Goal: Information Seeking & Learning: Compare options

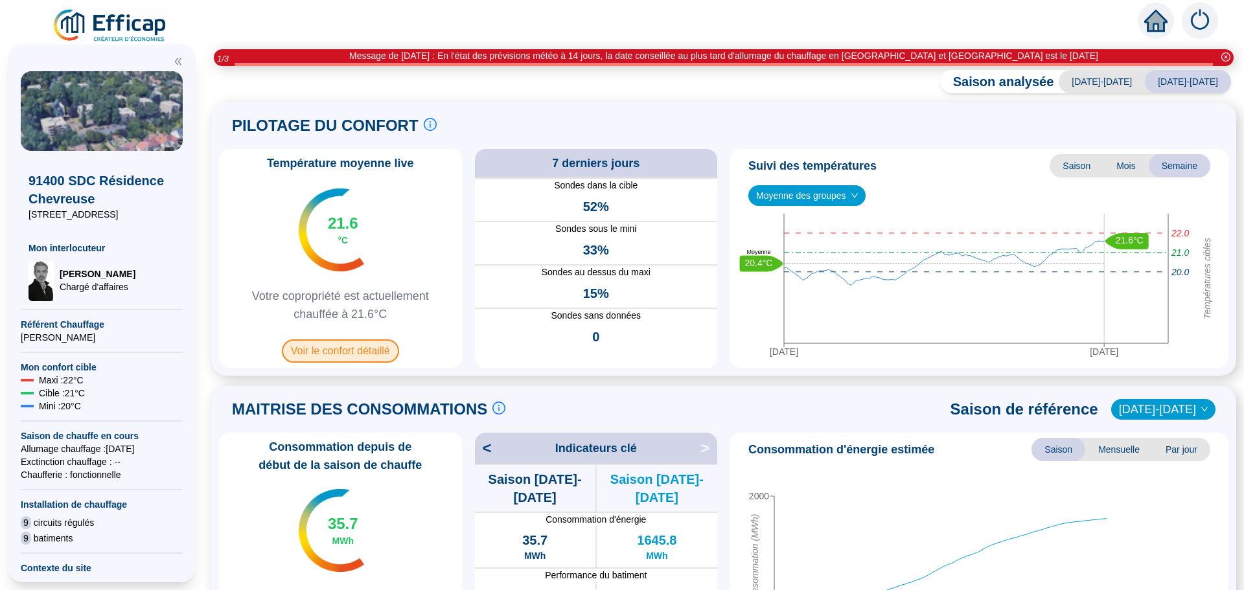
click at [382, 342] on span "Voir le confort détaillé" at bounding box center [340, 350] width 117 height 23
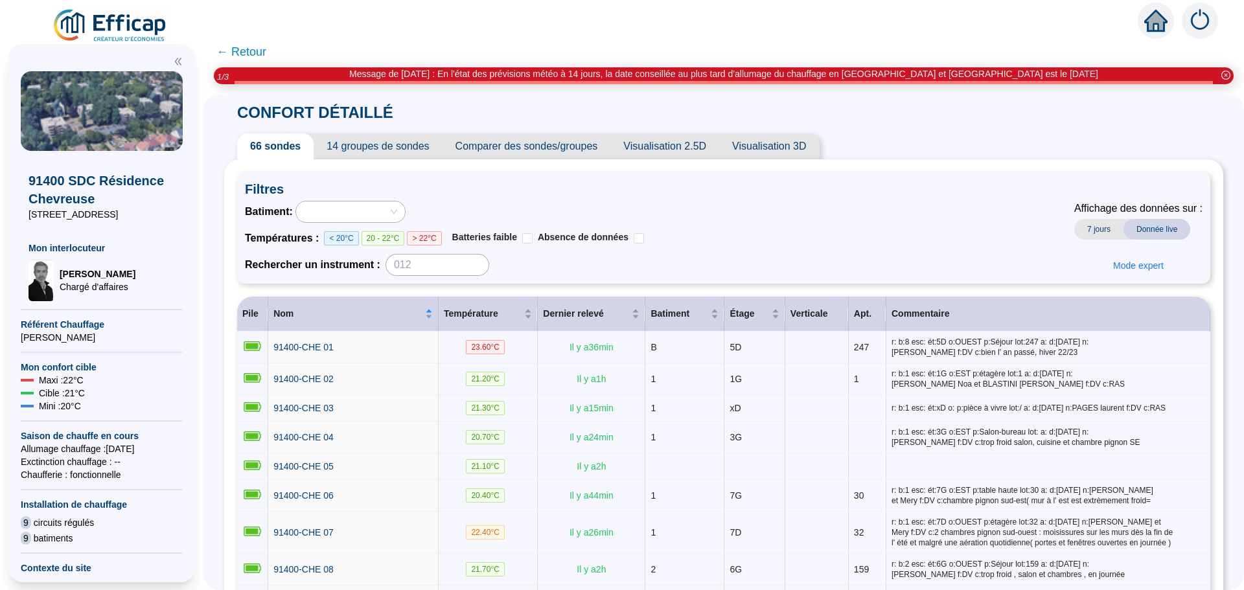
click at [573, 149] on span "Comparer des sondes/groupes" at bounding box center [526, 146] width 168 height 26
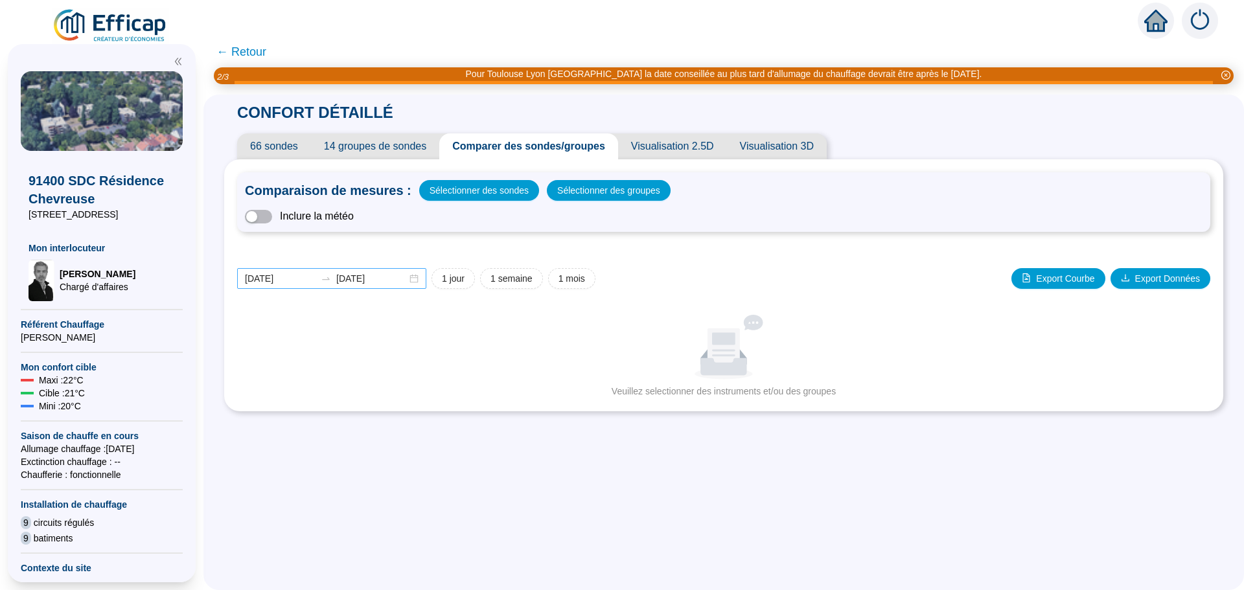
click at [419, 281] on div "[DATE] [DATE]" at bounding box center [331, 278] width 189 height 21
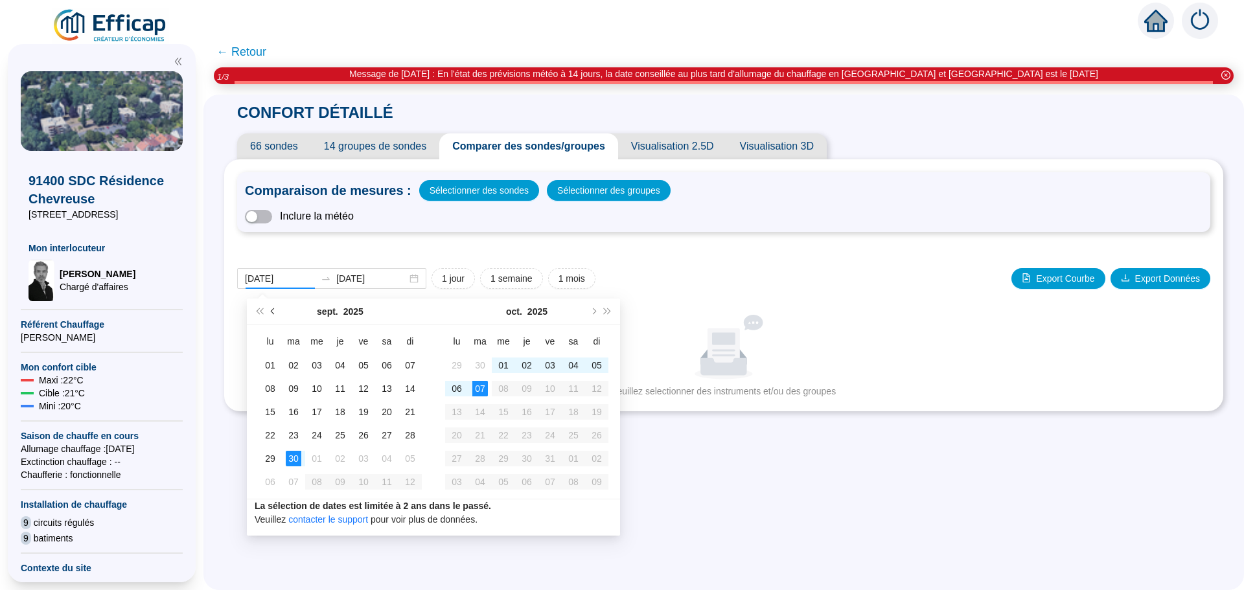
click at [271, 312] on span "Mois précédent (PageUp)" at bounding box center [274, 311] width 6 height 6
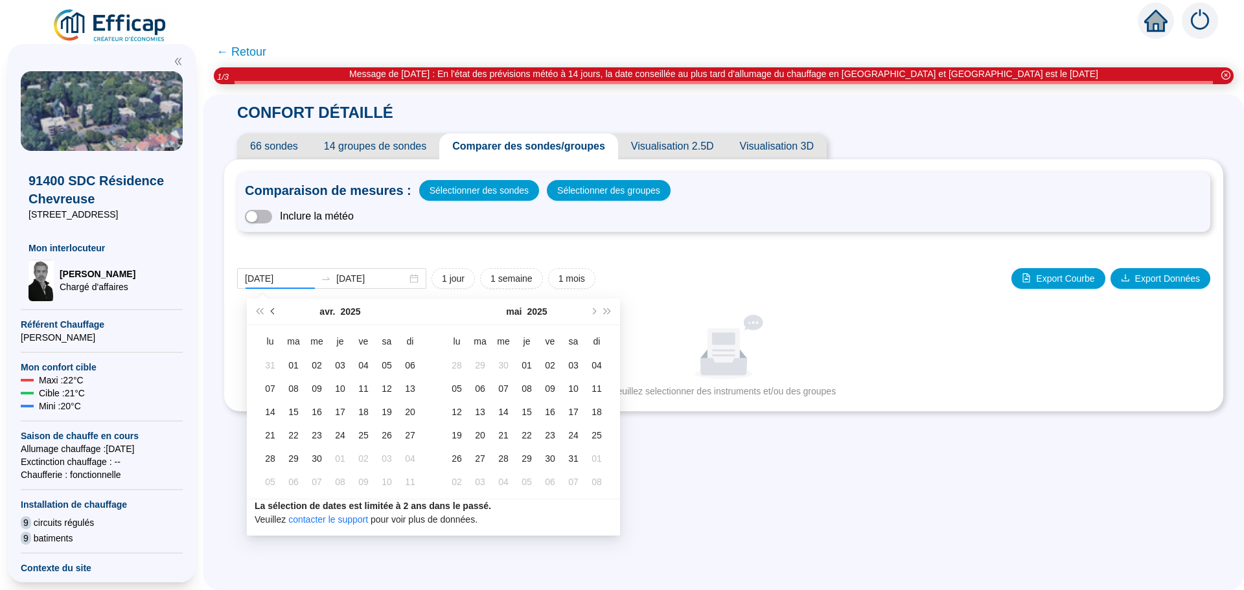
click at [271, 312] on span "Mois précédent (PageUp)" at bounding box center [274, 311] width 6 height 6
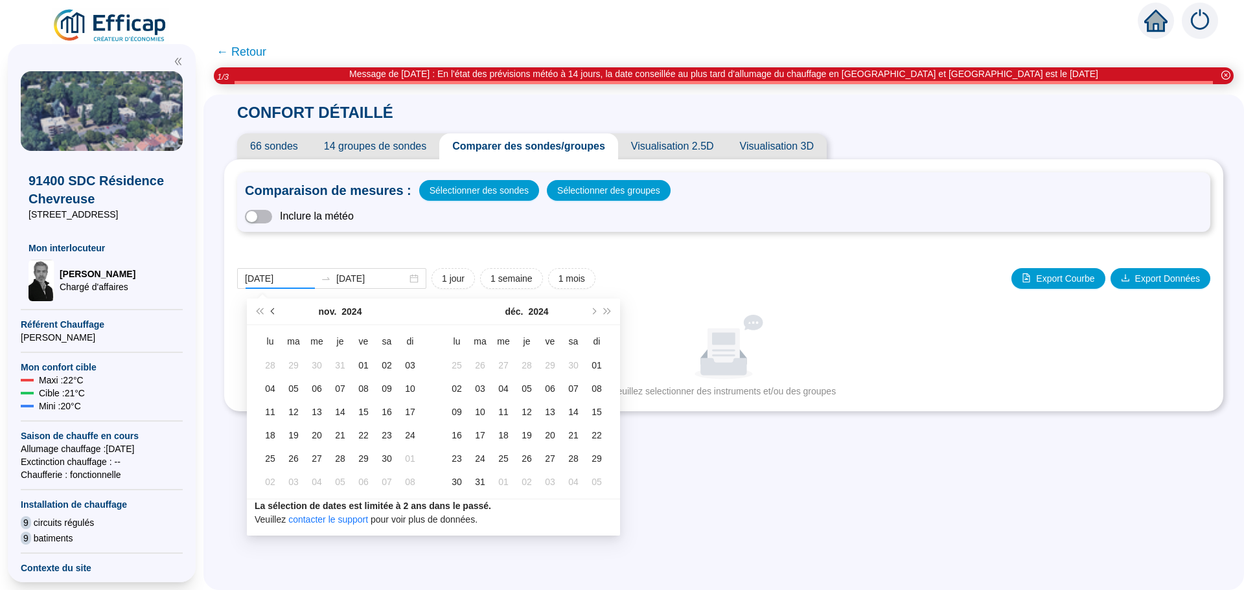
click at [271, 312] on span "Mois précédent (PageUp)" at bounding box center [274, 311] width 6 height 6
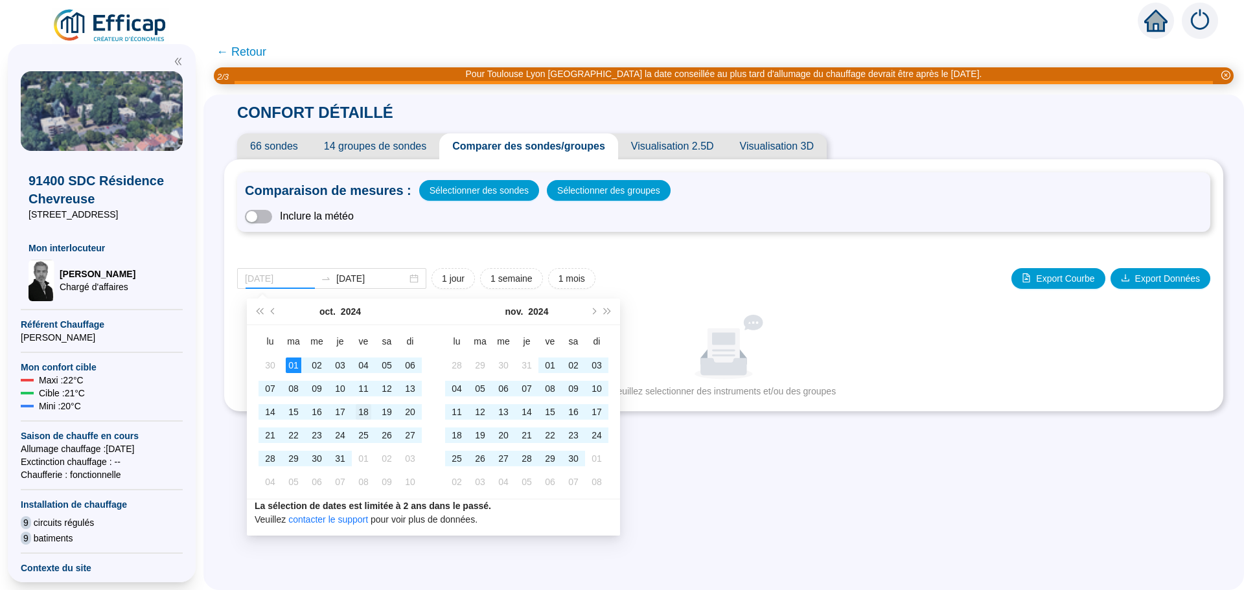
type input "[DATE]"
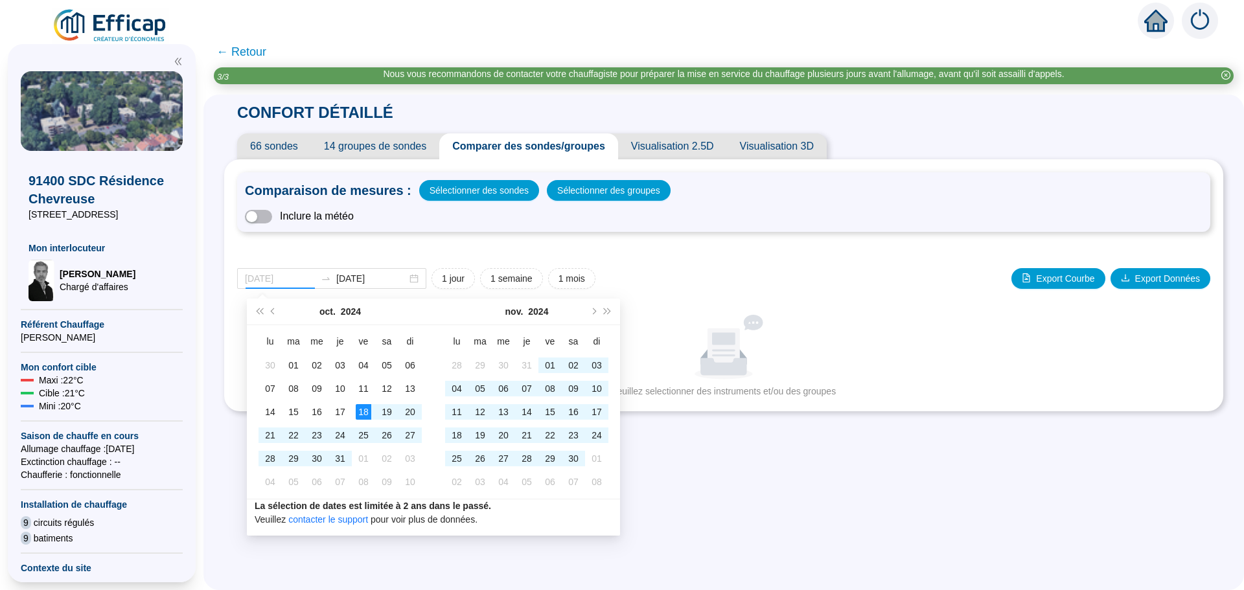
click at [367, 411] on div "18" at bounding box center [364, 412] width 16 height 16
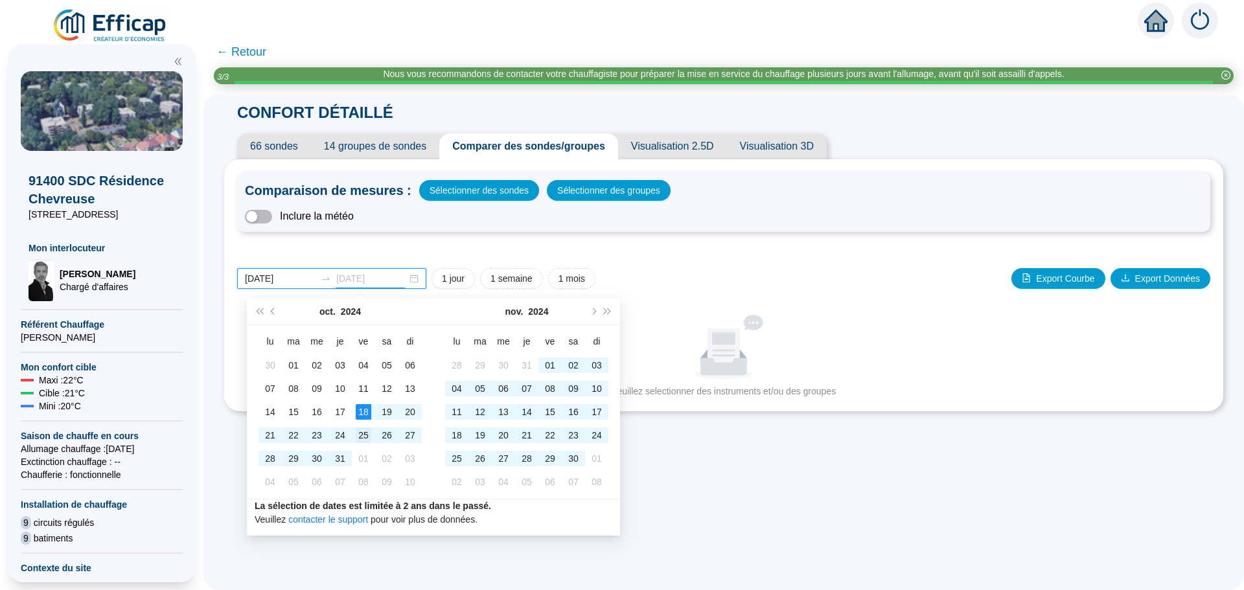
type input "[DATE]"
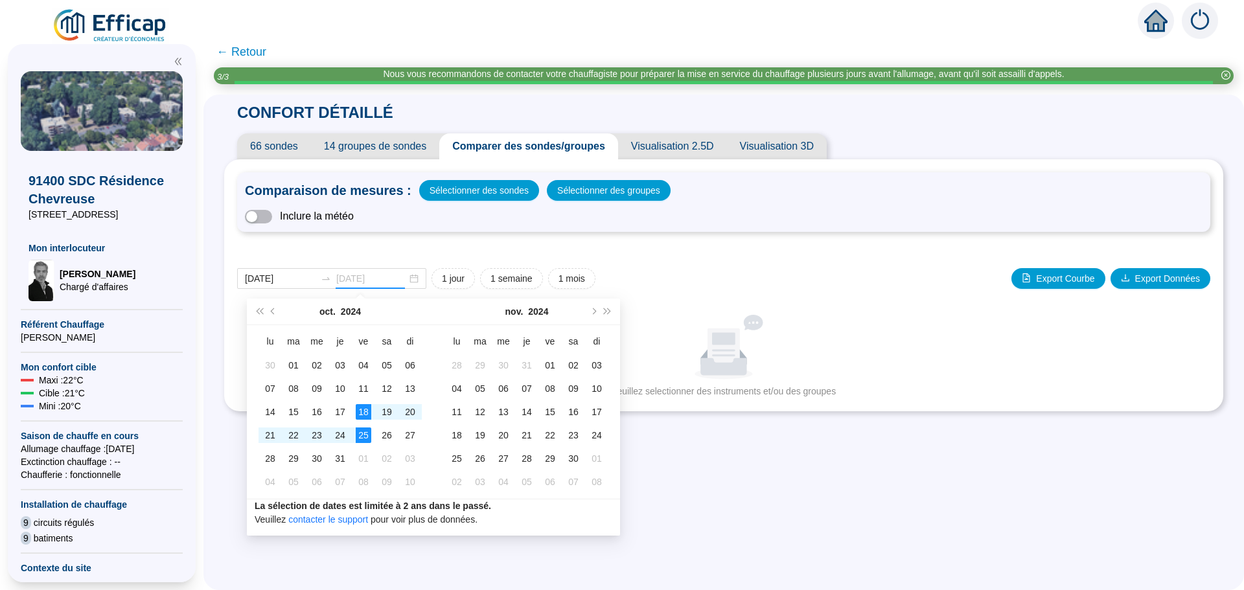
click at [365, 428] on div "25" at bounding box center [364, 435] width 16 height 16
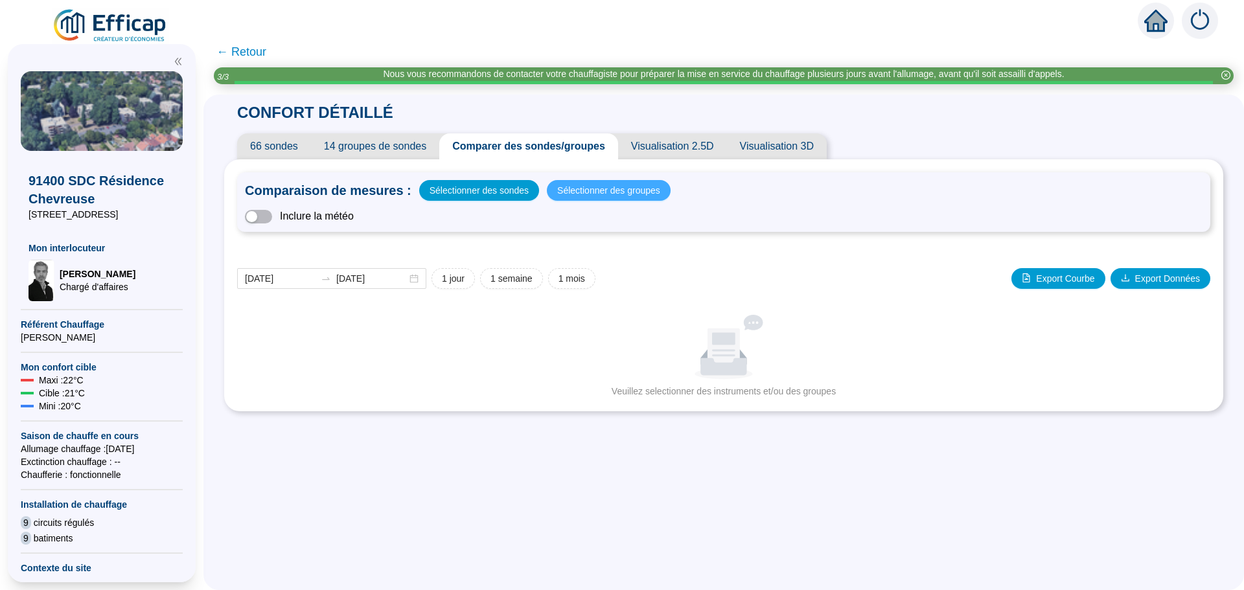
click at [607, 190] on span "Sélectionner des groupes" at bounding box center [608, 190] width 103 height 18
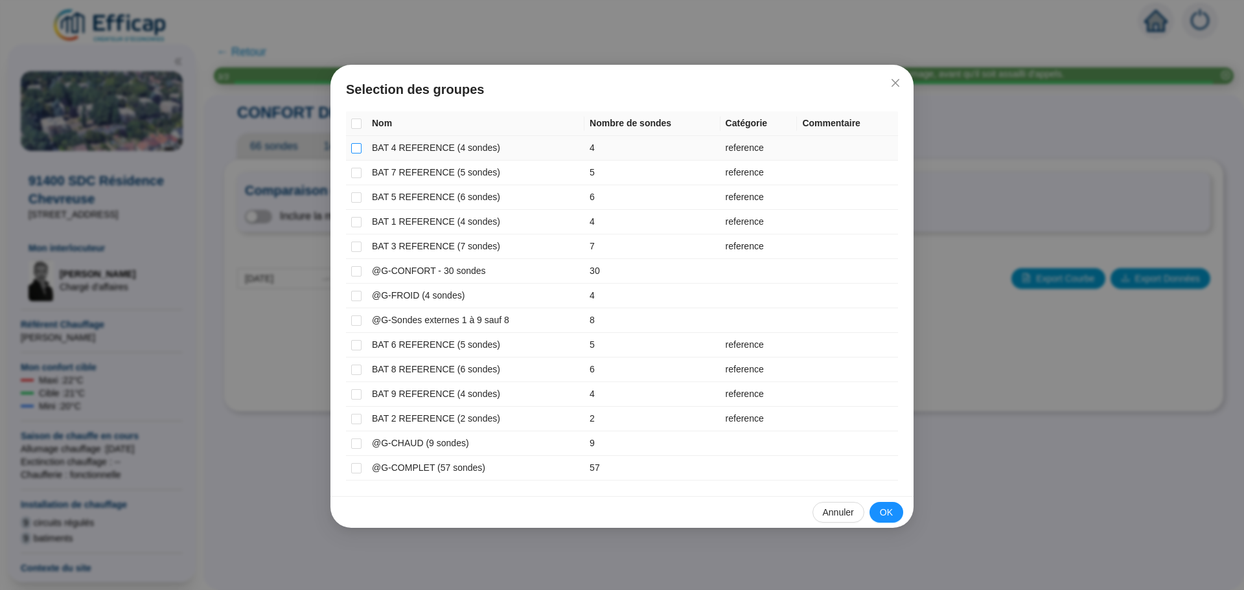
click at [353, 141] on label at bounding box center [356, 148] width 10 height 14
click at [353, 143] on input "checkbox" at bounding box center [356, 148] width 10 height 10
checkbox input "true"
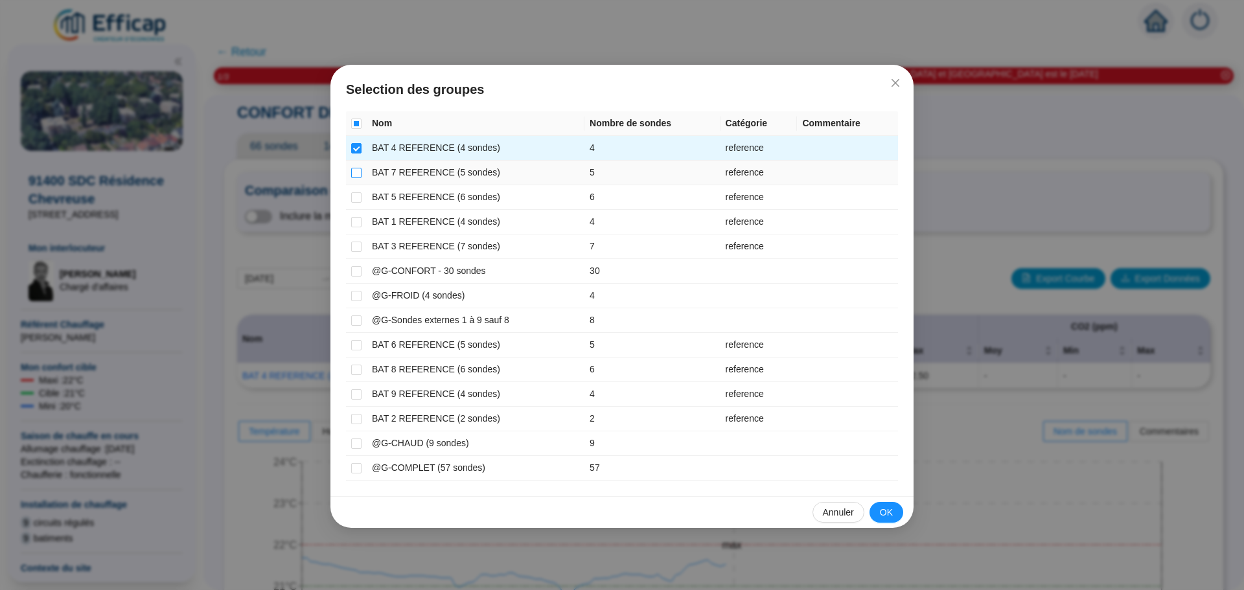
click at [357, 171] on input "checkbox" at bounding box center [356, 173] width 10 height 10
checkbox input "true"
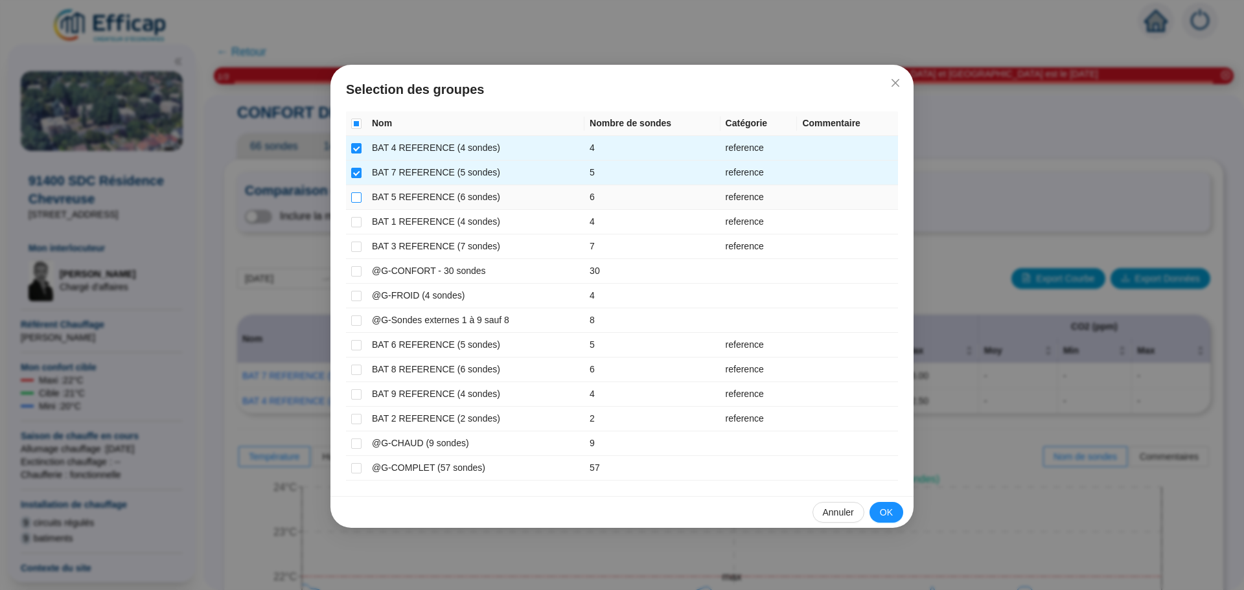
click at [357, 196] on input "checkbox" at bounding box center [356, 197] width 10 height 10
checkbox input "true"
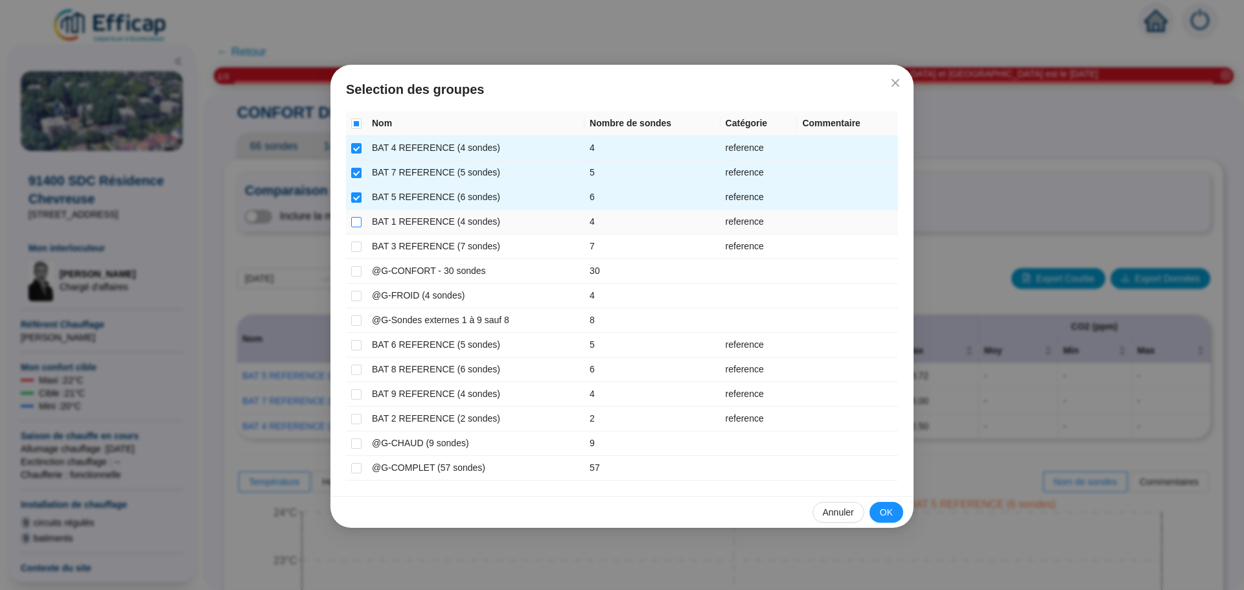
click at [356, 221] on input "checkbox" at bounding box center [356, 222] width 10 height 10
checkbox input "true"
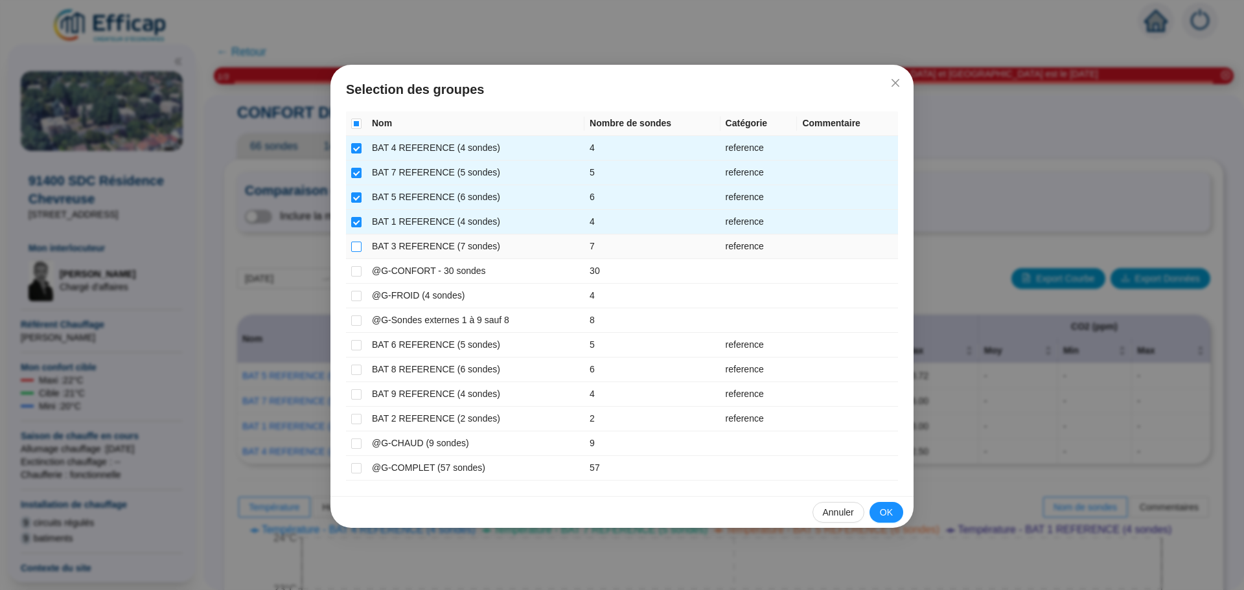
click at [356, 247] on input "checkbox" at bounding box center [356, 247] width 10 height 10
checkbox input "true"
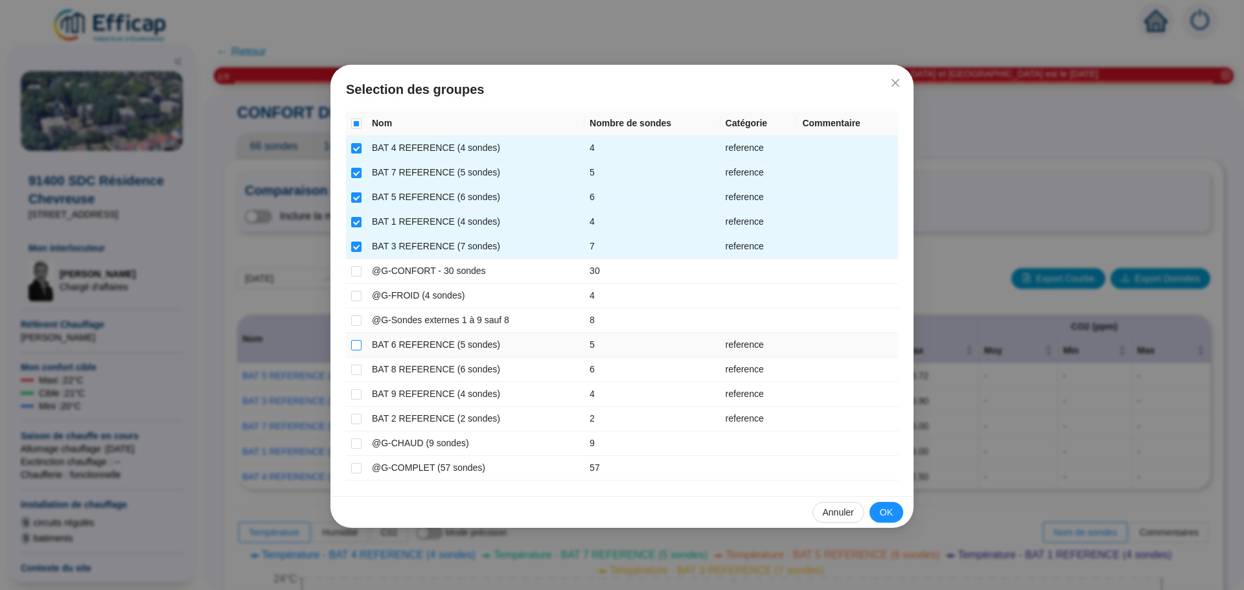
click at [355, 340] on input "checkbox" at bounding box center [356, 345] width 10 height 10
checkbox input "true"
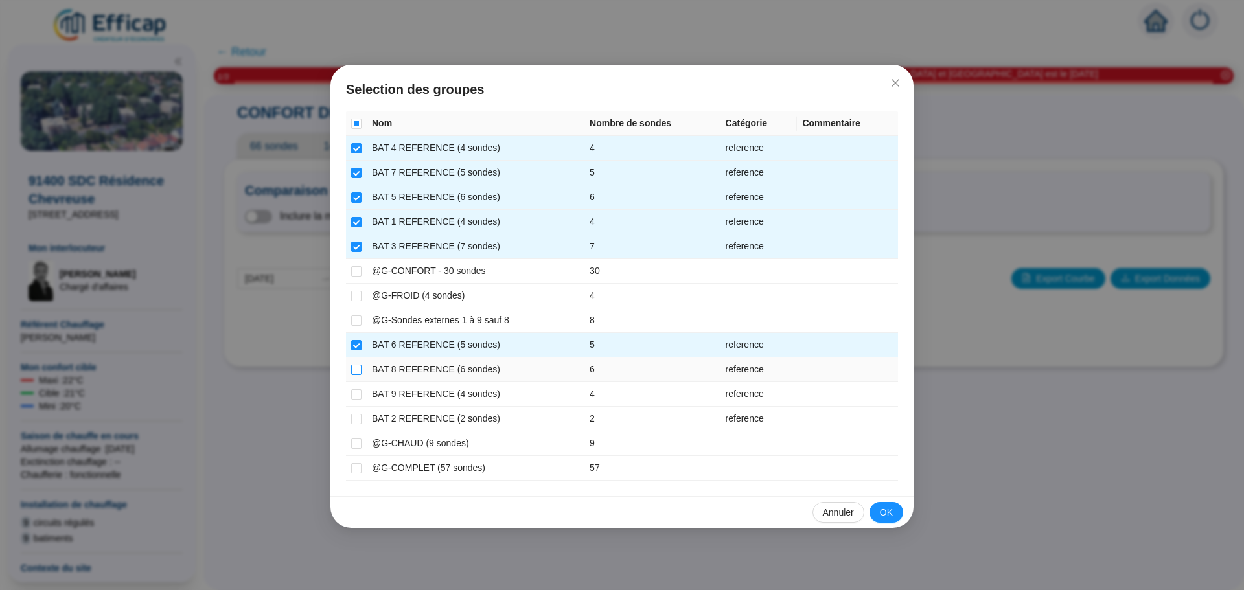
drag, startPoint x: 357, startPoint y: 364, endPoint x: 357, endPoint y: 376, distance: 11.7
click at [357, 365] on input "checkbox" at bounding box center [356, 370] width 10 height 10
checkbox input "true"
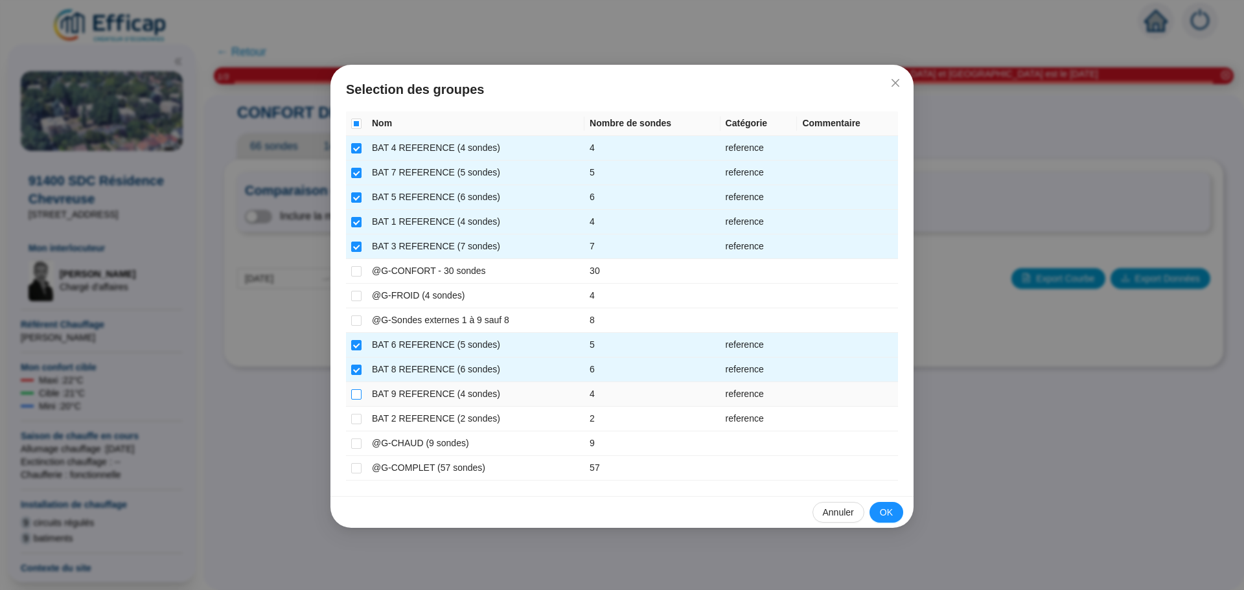
click at [354, 390] on input "checkbox" at bounding box center [356, 394] width 10 height 10
checkbox input "true"
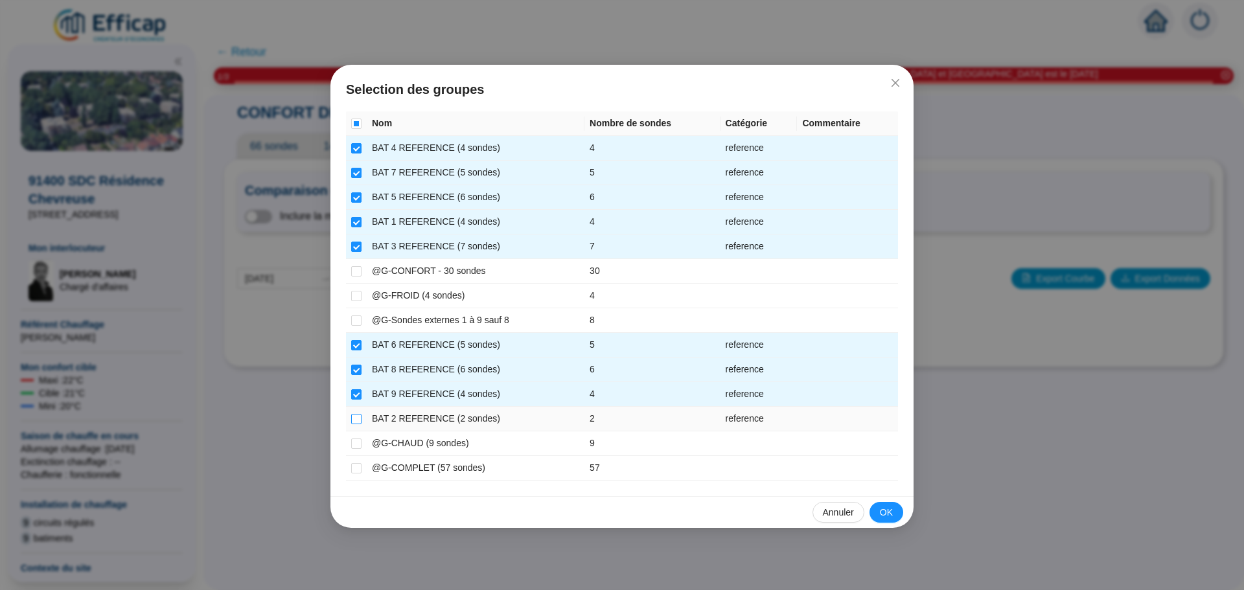
click at [353, 418] on input "checkbox" at bounding box center [356, 419] width 10 height 10
checkbox input "true"
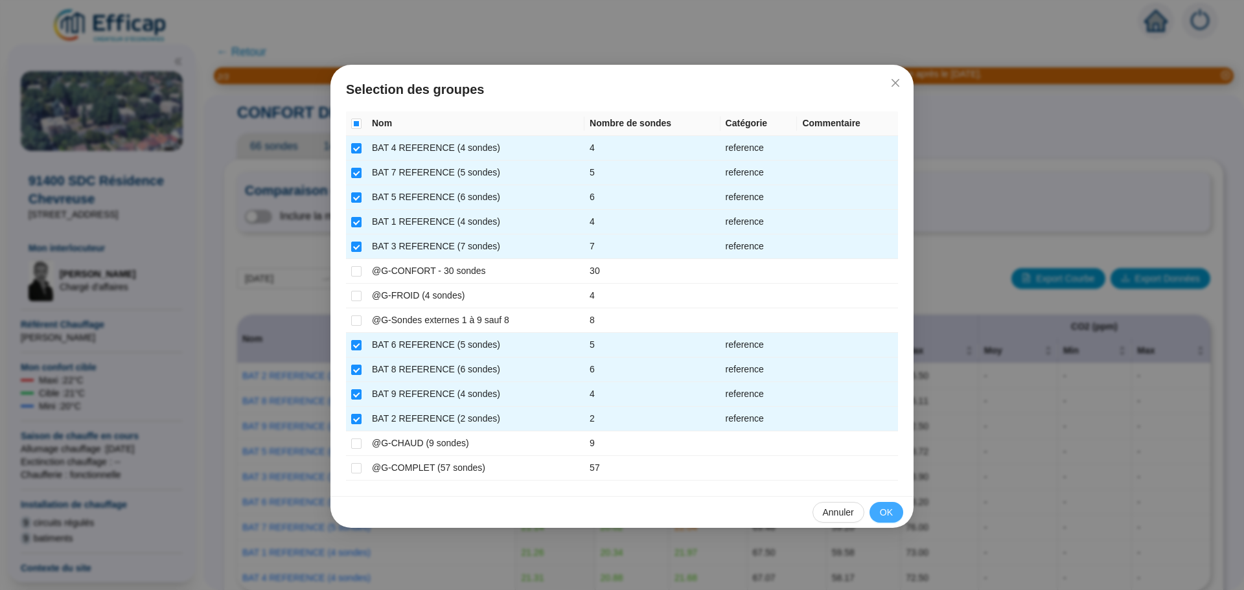
click at [878, 514] on button "OK" at bounding box center [886, 512] width 34 height 21
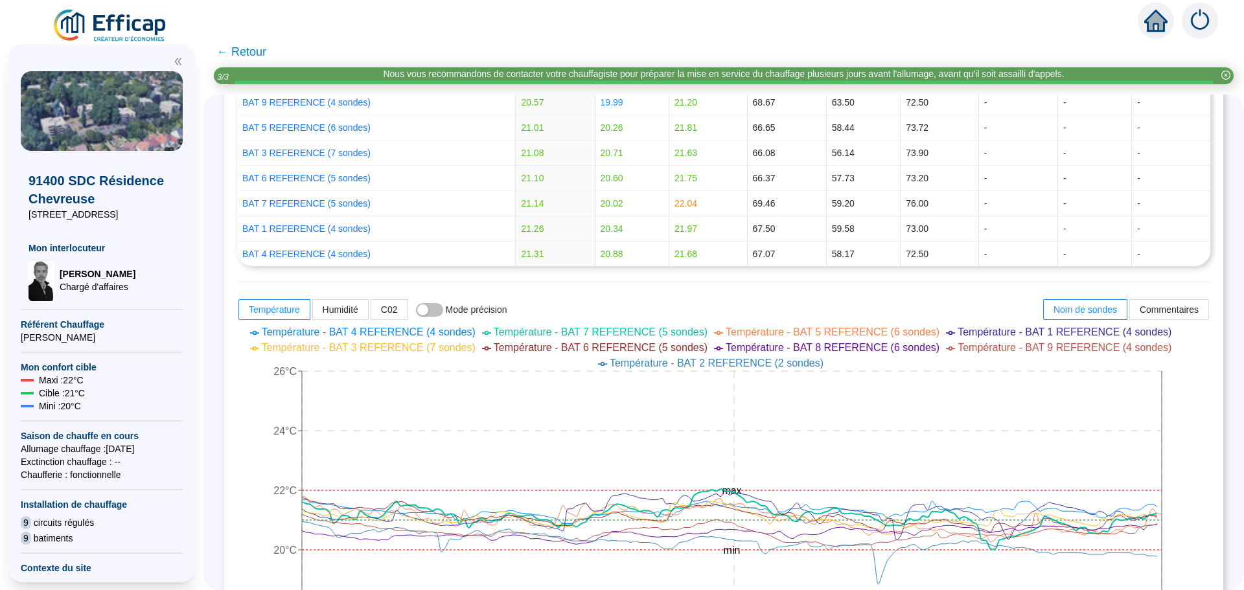
scroll to position [453, 0]
